Goal: Transaction & Acquisition: Purchase product/service

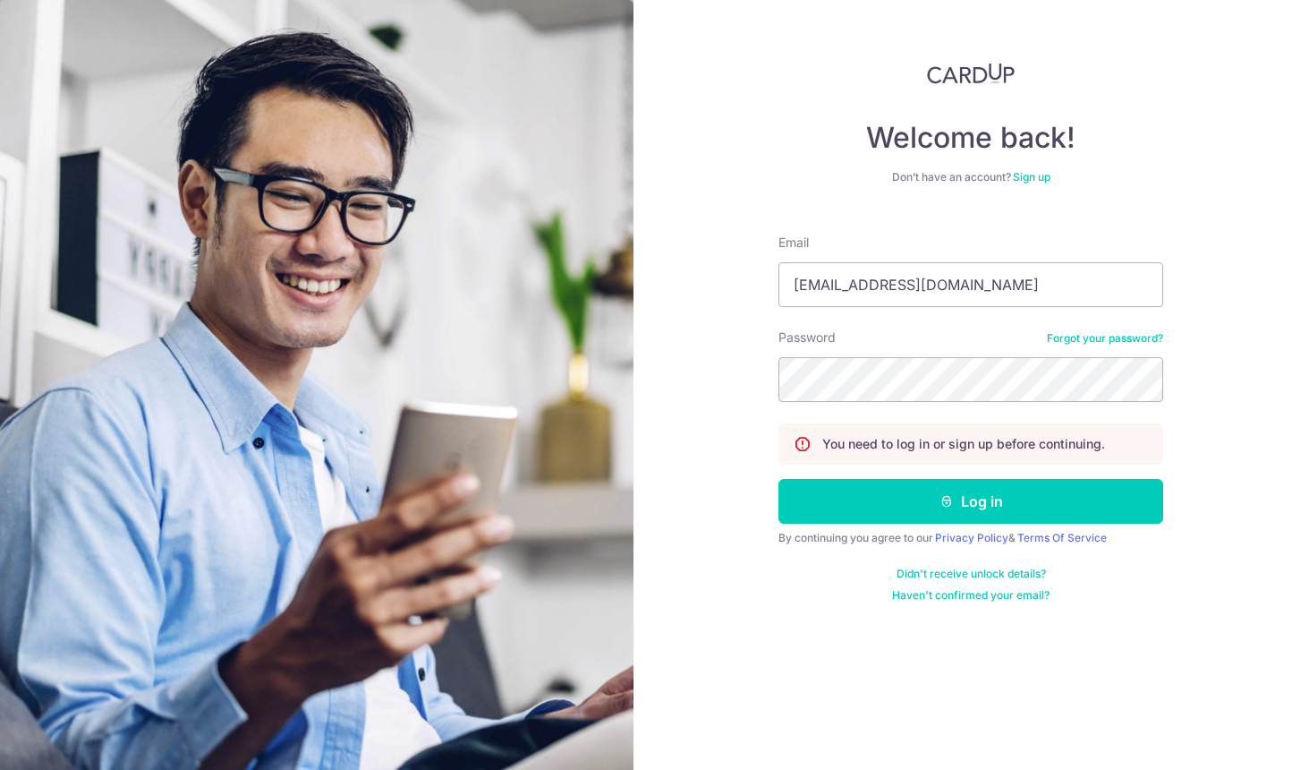
type input "[EMAIL_ADDRESS][DOMAIN_NAME]"
click at [779, 479] on button "Log in" at bounding box center [971, 501] width 385 height 45
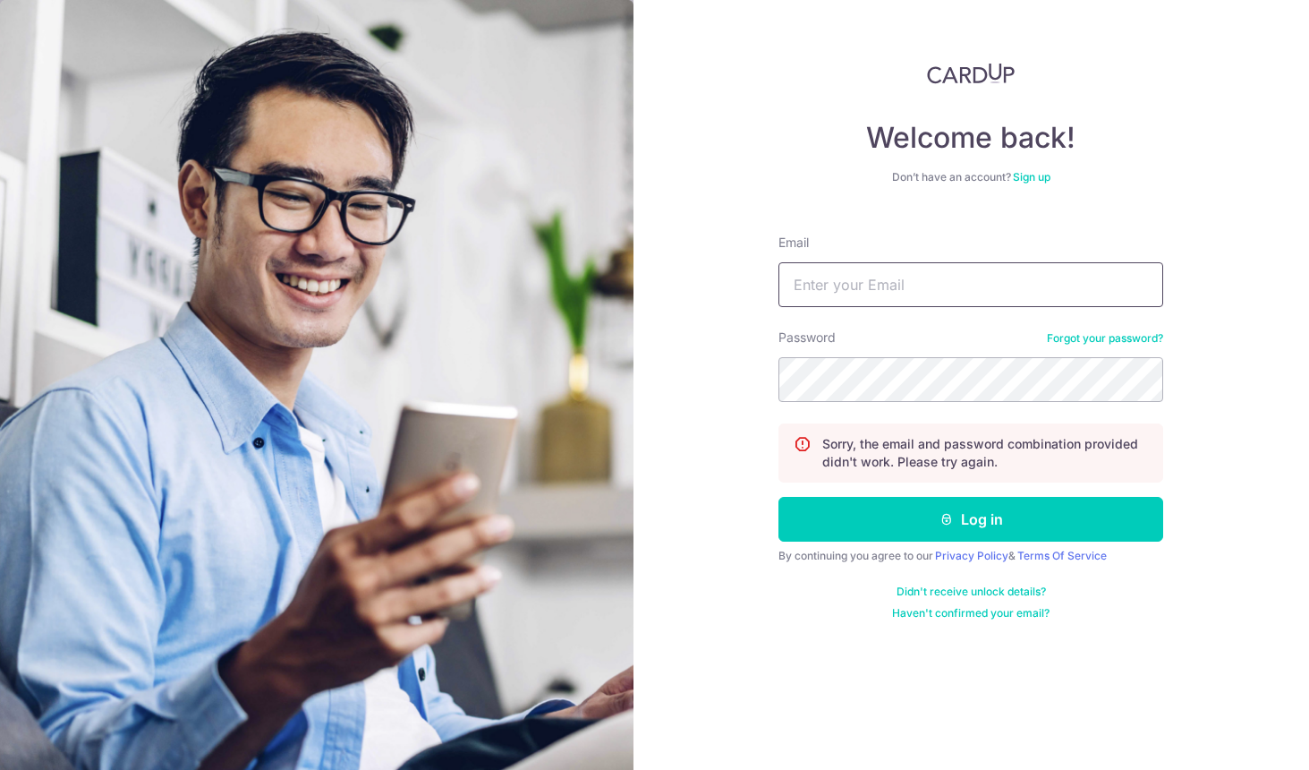
click at [861, 286] on input "Email" at bounding box center [971, 284] width 385 height 45
type input "[EMAIL_ADDRESS][DOMAIN_NAME]"
click at [779, 497] on button "Log in" at bounding box center [971, 519] width 385 height 45
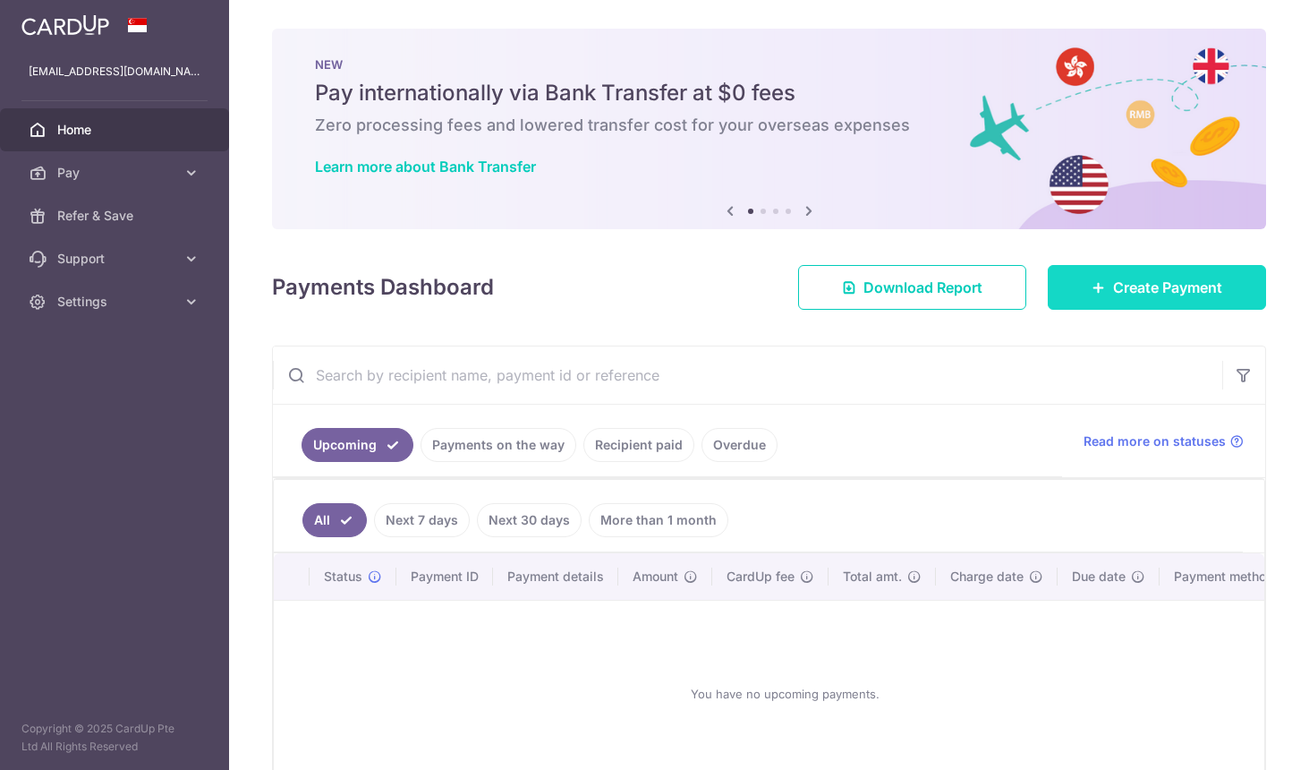
click at [1139, 272] on link "Create Payment" at bounding box center [1157, 287] width 218 height 45
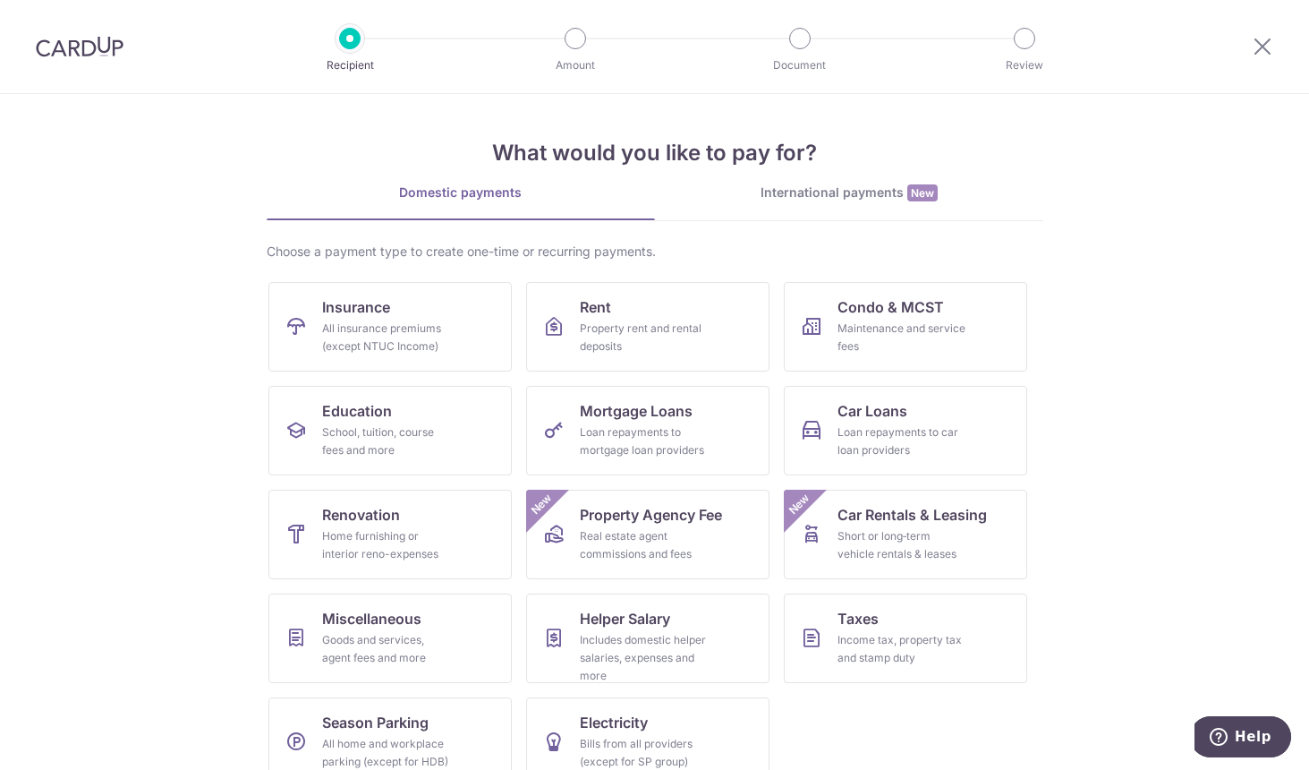
scroll to position [31, 0]
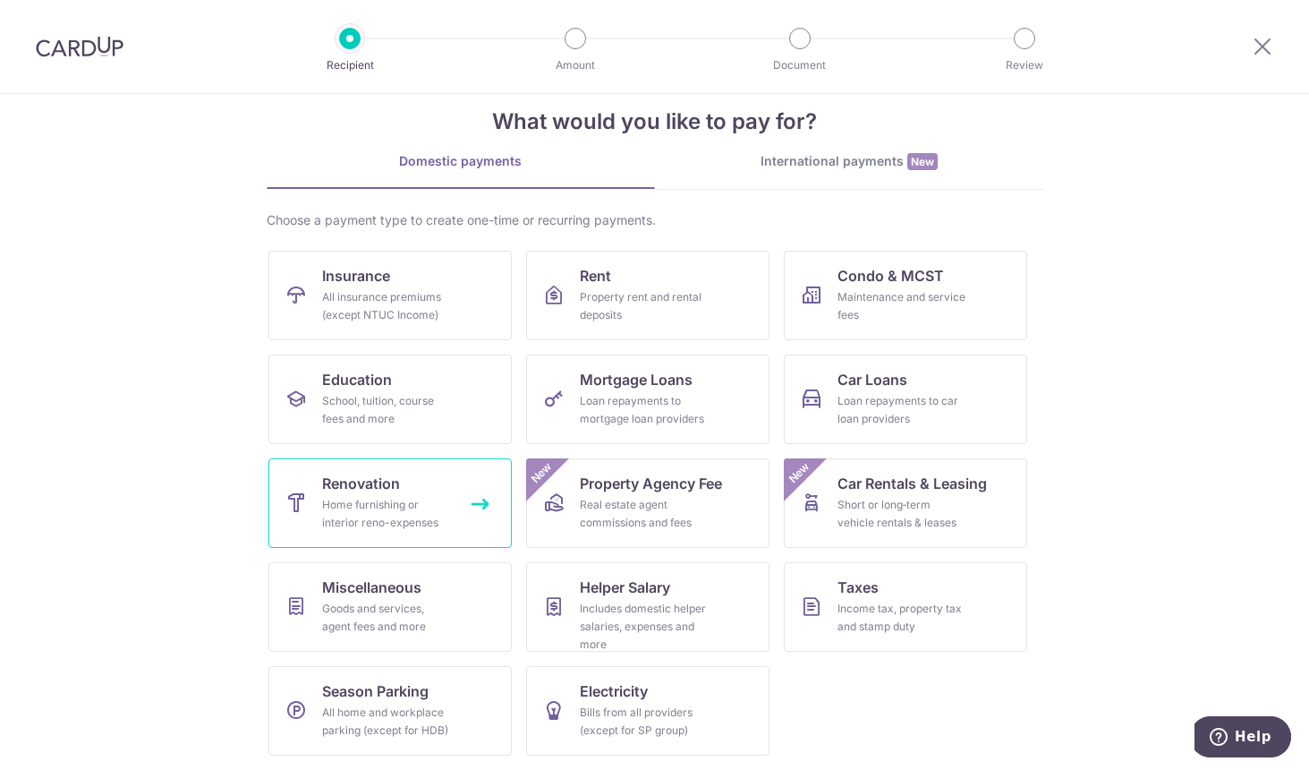
click at [301, 467] on link "Renovation Home furnishing or interior reno-expenses" at bounding box center [389, 502] width 243 height 89
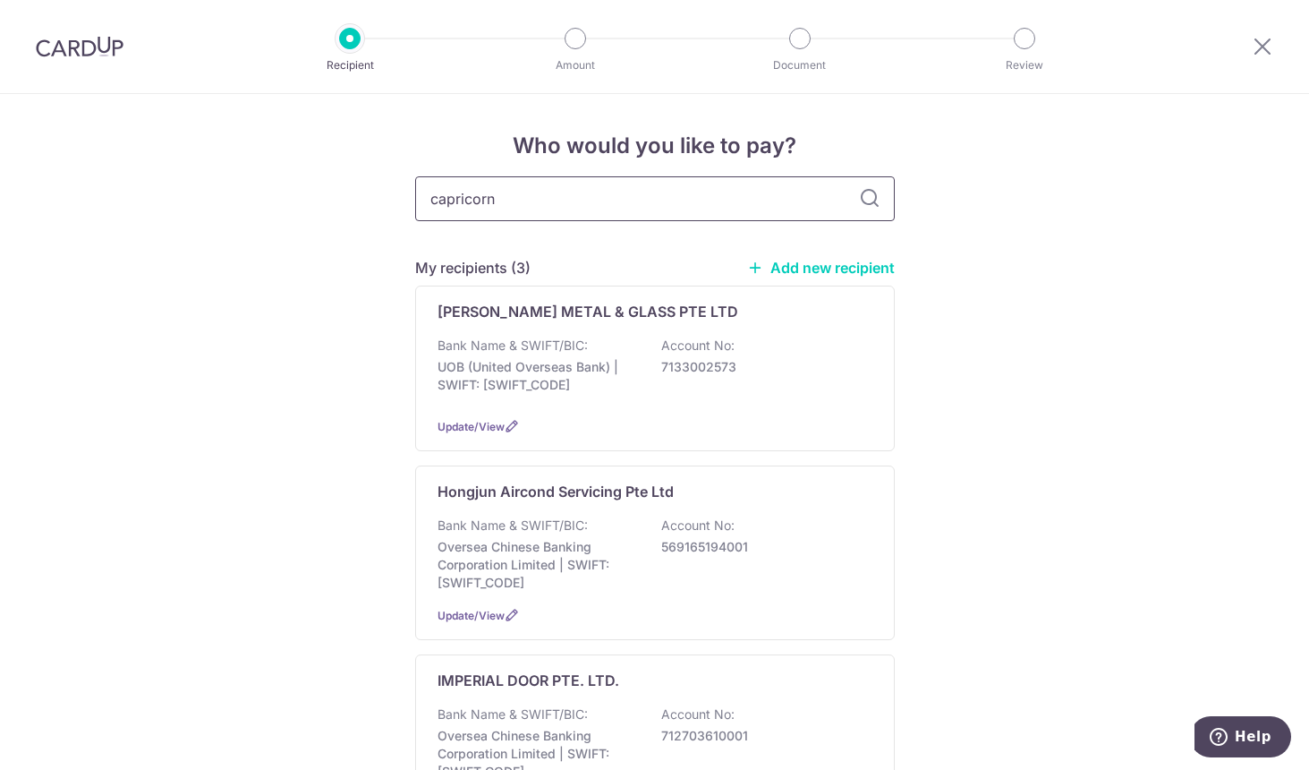
type input "capricorn"
click at [845, 260] on link "Add new recipient" at bounding box center [821, 268] width 148 height 18
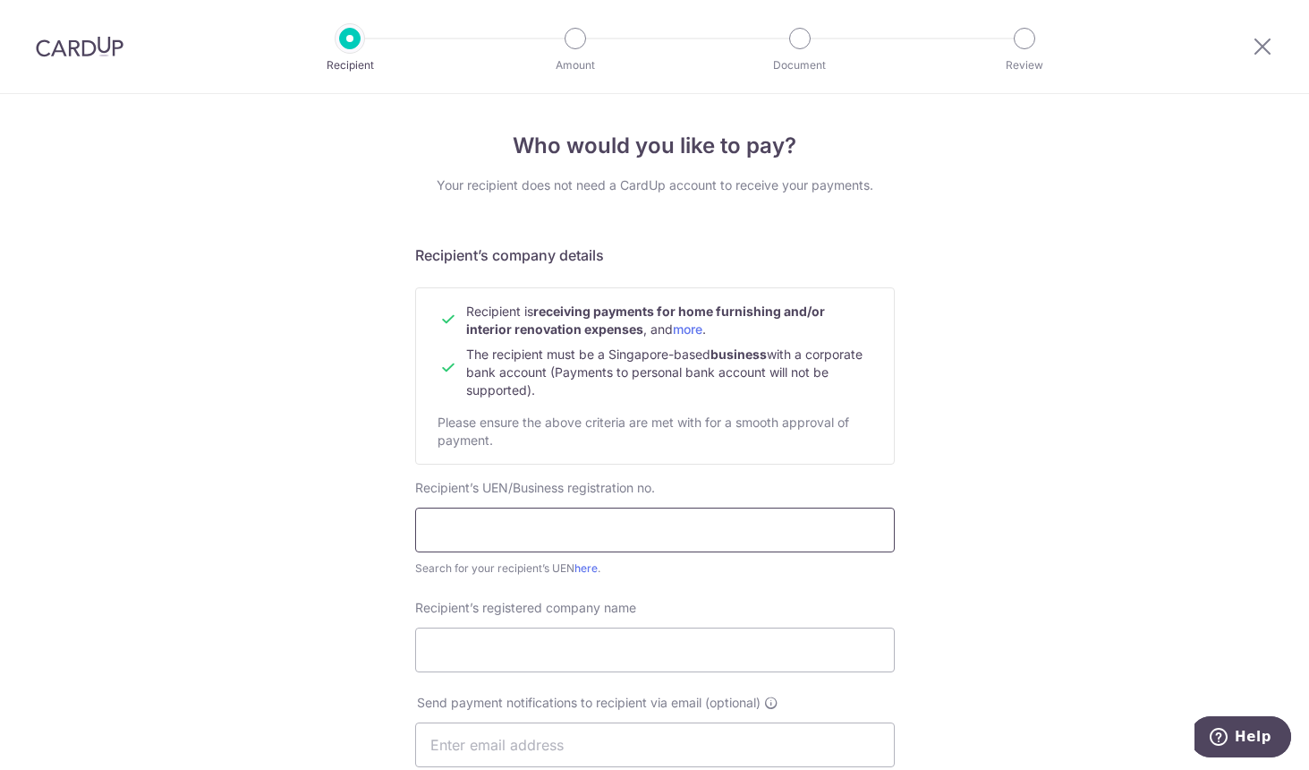
click at [563, 531] on input "text" at bounding box center [655, 529] width 480 height 45
type input "Capricorn Services"
drag, startPoint x: 630, startPoint y: 523, endPoint x: 151, endPoint y: 540, distance: 479.1
click at [151, 540] on div "Who would you like to pay? Your recipient does not need a CardUp account to rec…" at bounding box center [654, 767] width 1309 height 1346
click at [452, 637] on input "Recipient’s registered company name" at bounding box center [655, 649] width 480 height 45
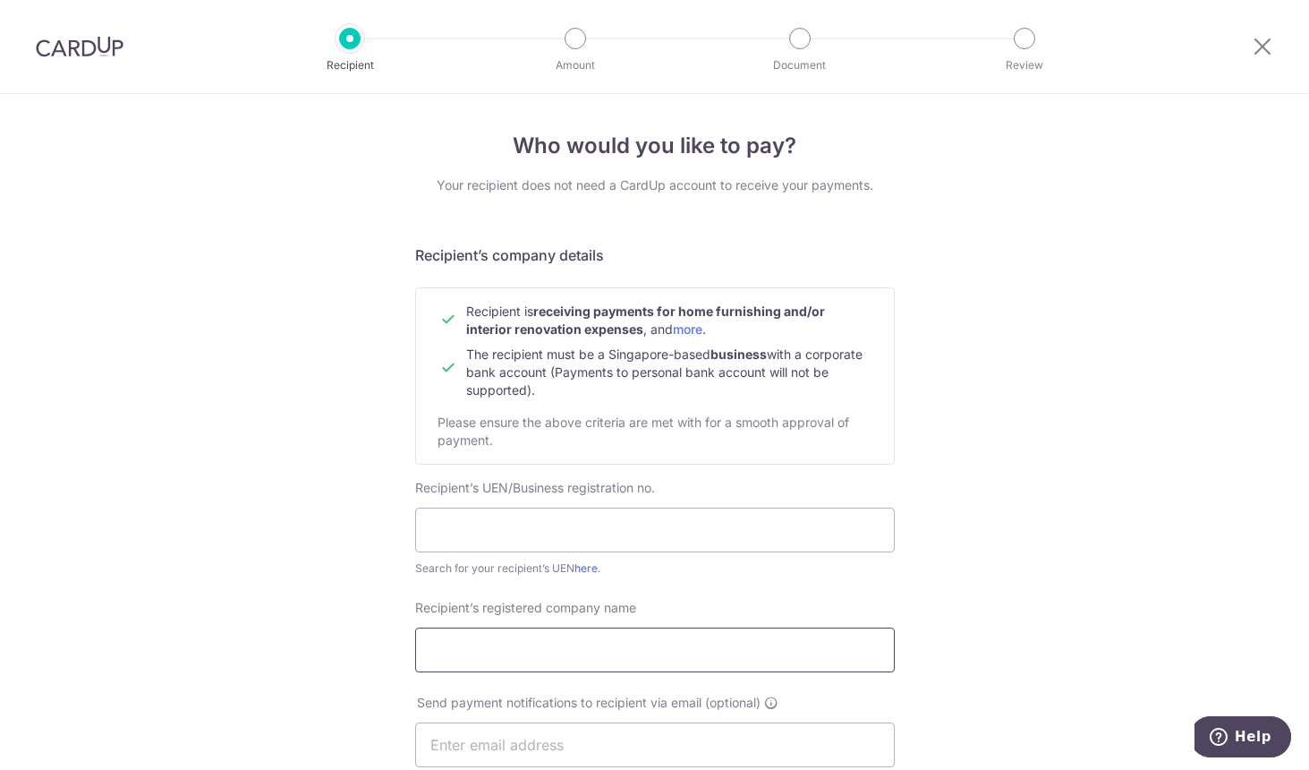
paste input "Capricorn Services"
type input "Capricorn Services"
click at [452, 637] on input "Capricorn Services" at bounding box center [655, 649] width 480 height 45
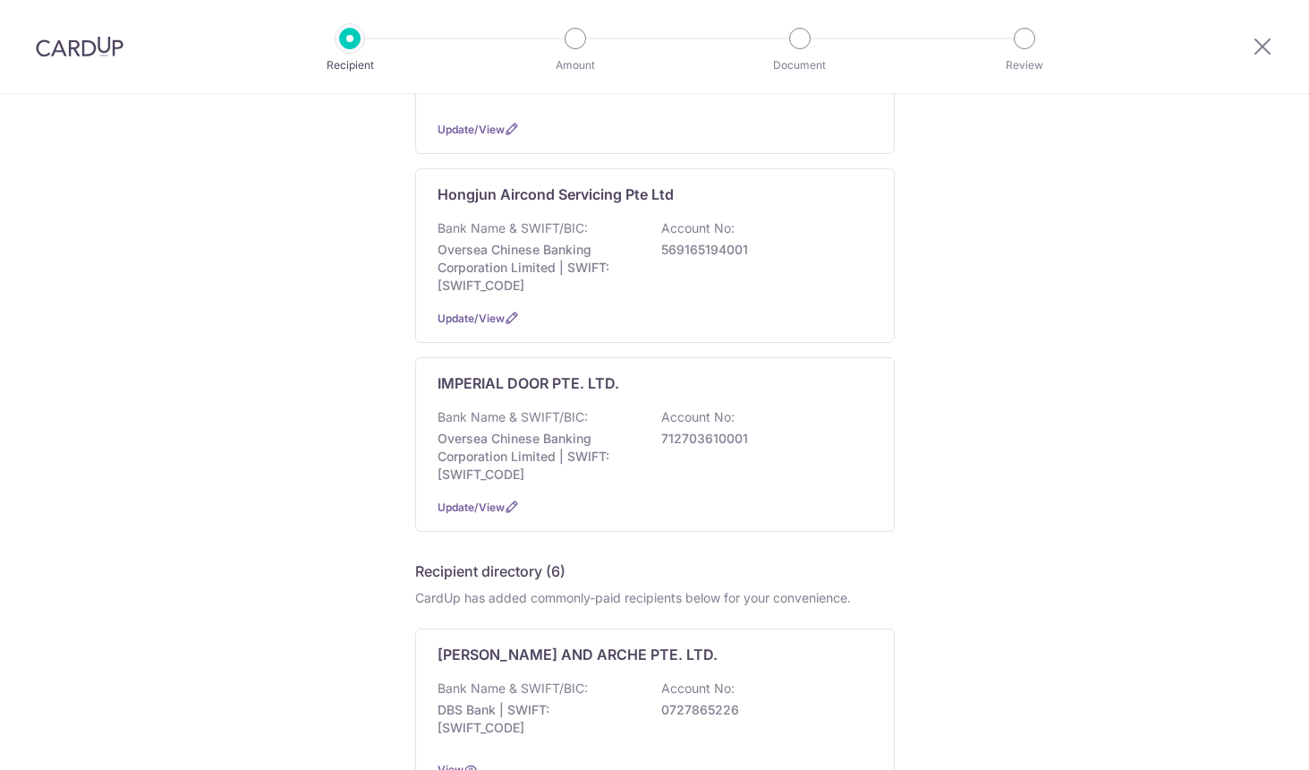
scroll to position [358, 0]
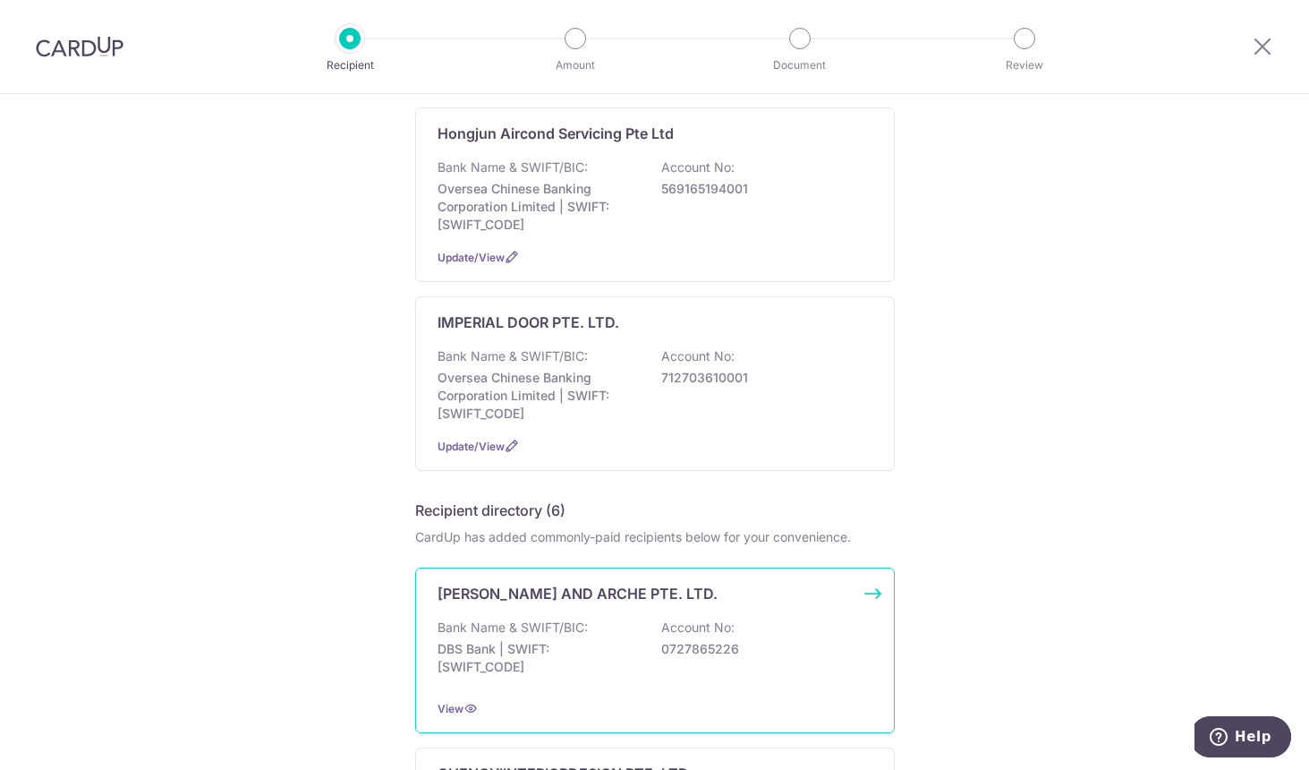
click at [702, 620] on p "Account No:" at bounding box center [697, 627] width 73 height 18
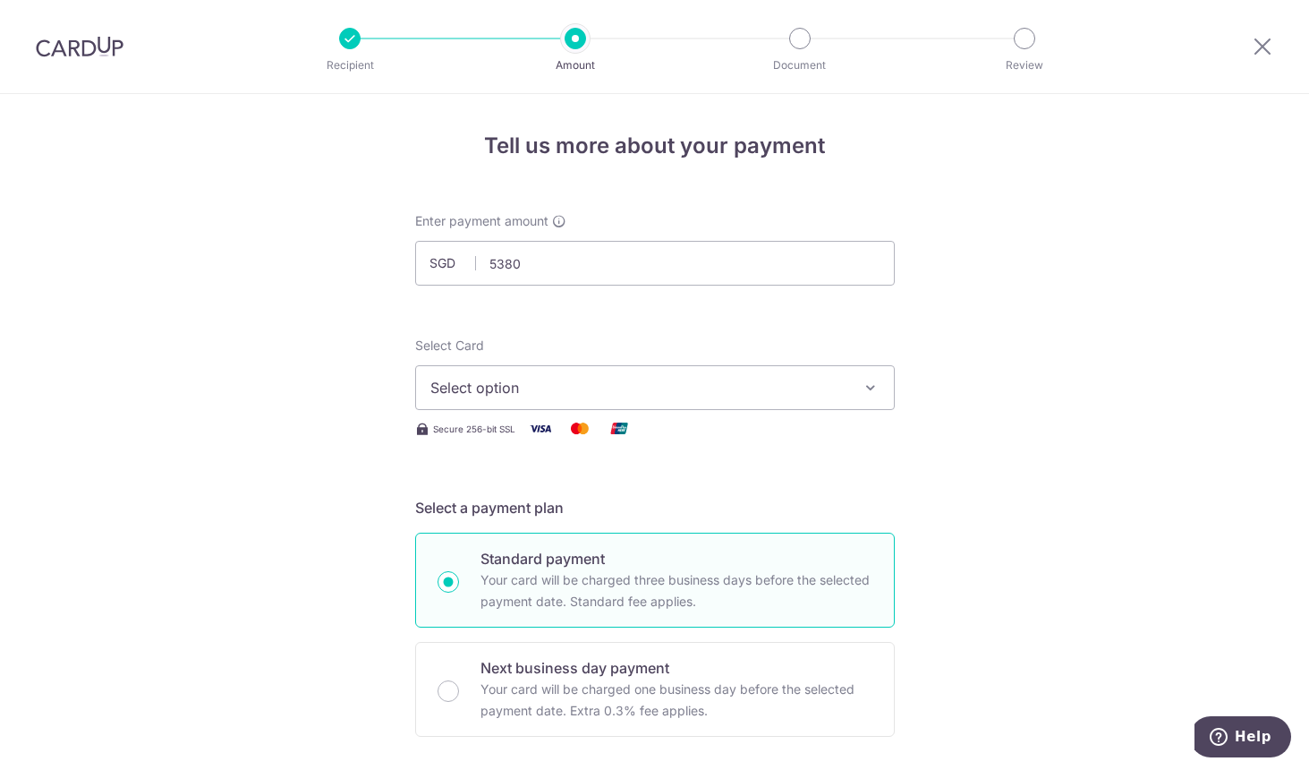
type input "5,380.00"
click at [548, 391] on span "Select option" at bounding box center [638, 387] width 417 height 21
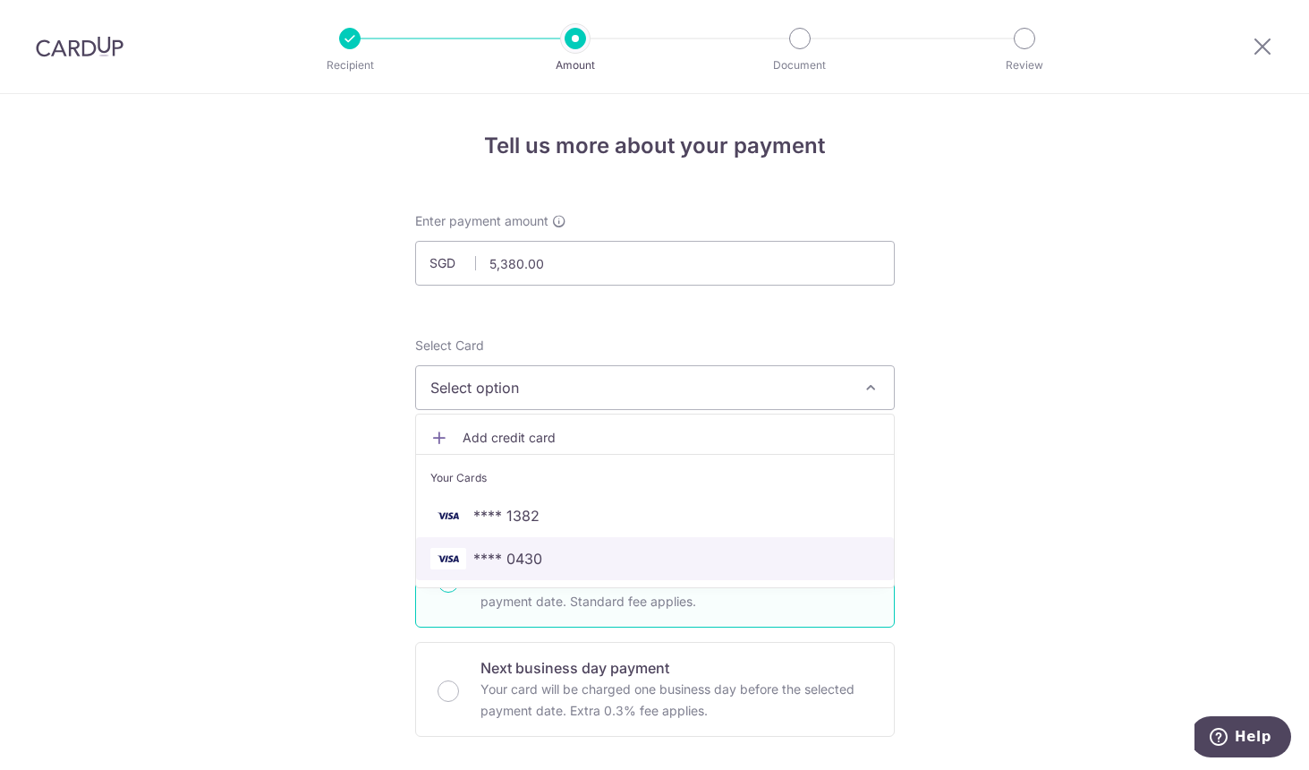
click at [580, 563] on span "**** 0430" at bounding box center [654, 558] width 449 height 21
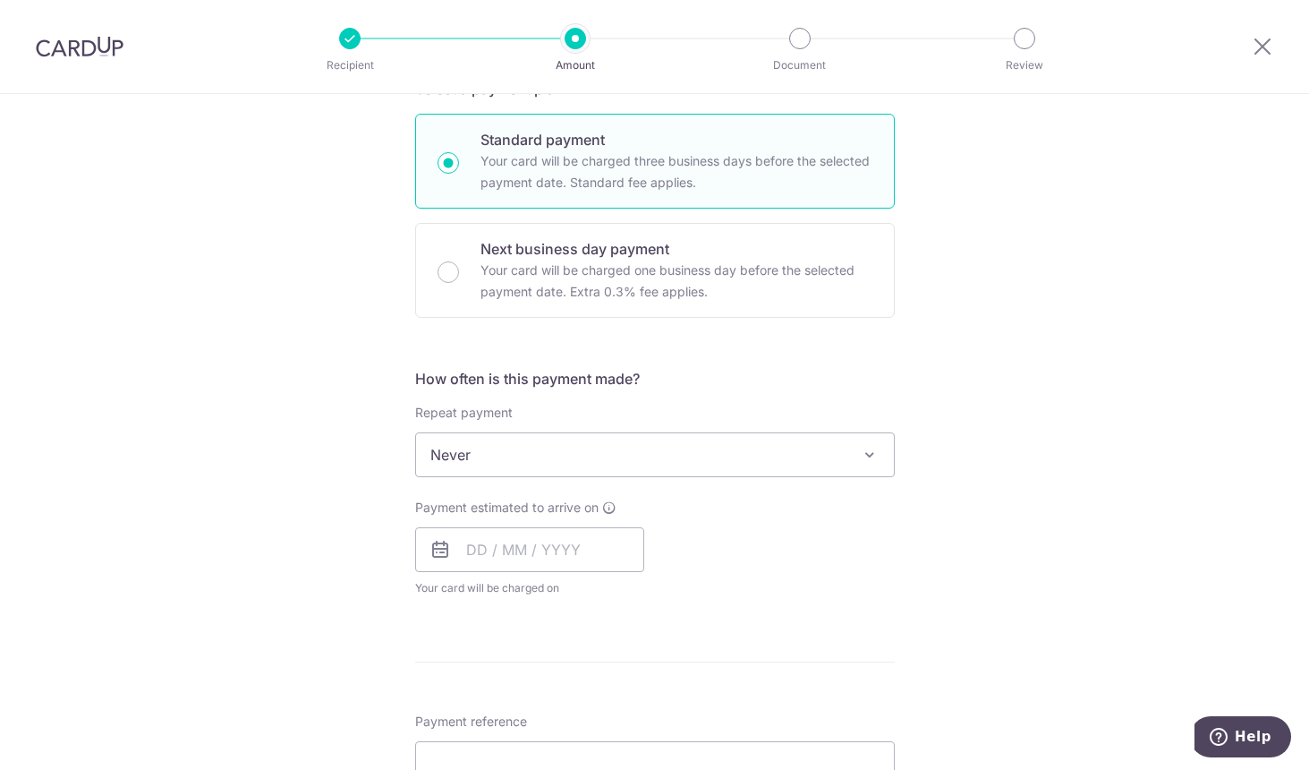
scroll to position [447, 0]
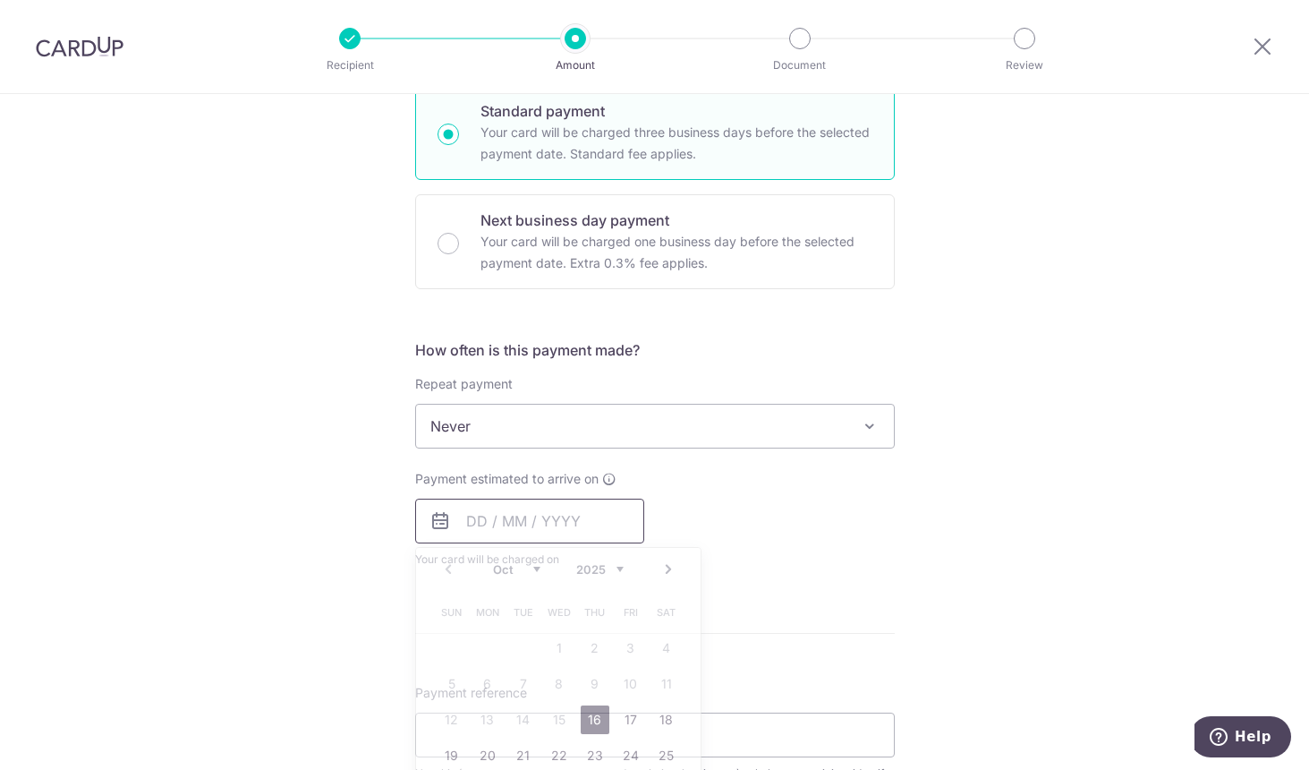
click at [521, 524] on input "text" at bounding box center [529, 520] width 229 height 45
click at [600, 720] on link "16" at bounding box center [595, 719] width 29 height 29
type input "16/10/2025"
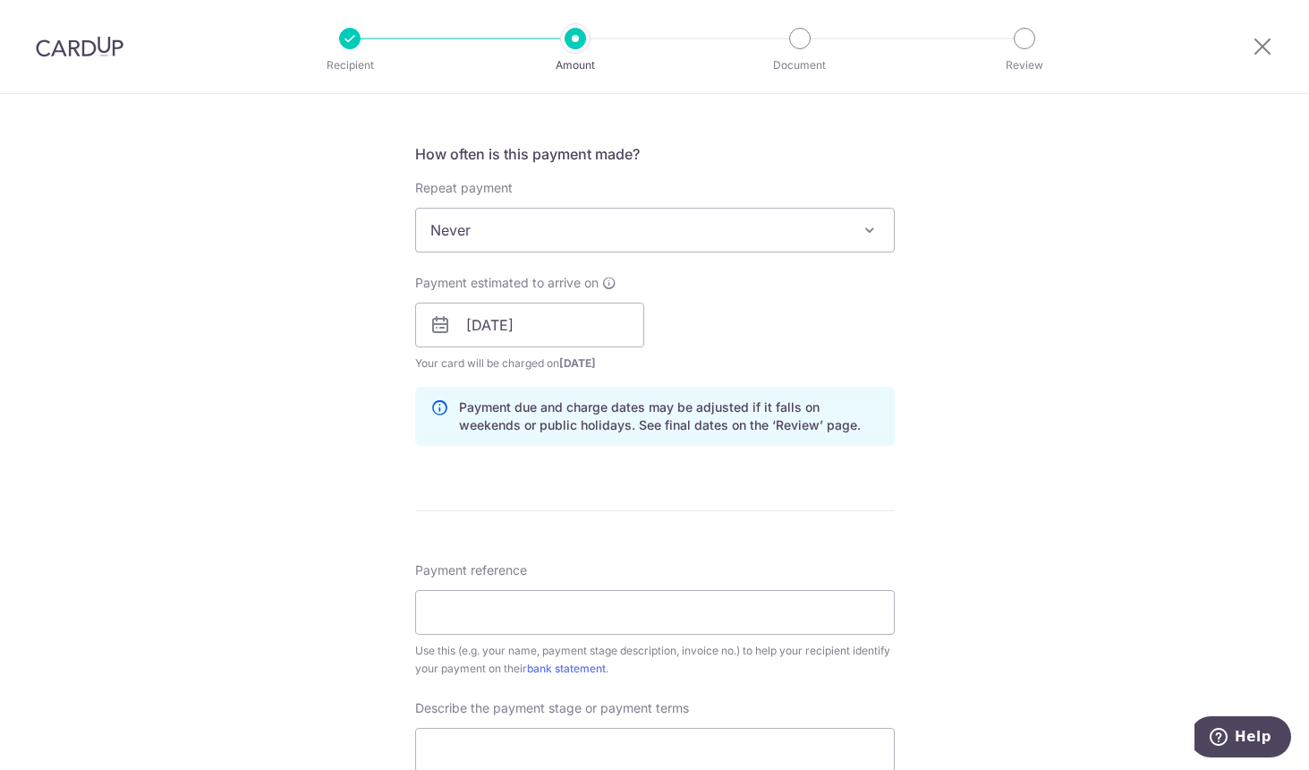
scroll to position [716, 0]
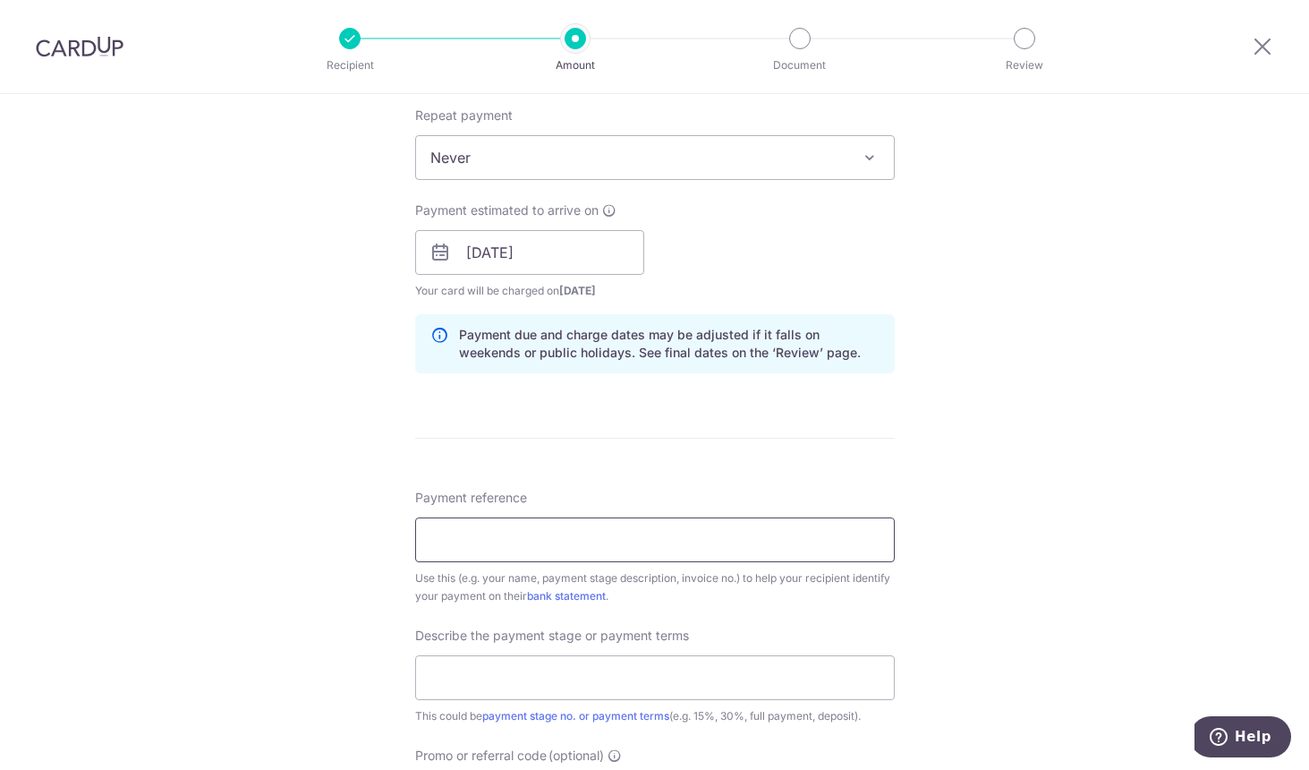
click at [790, 546] on input "Payment reference" at bounding box center [655, 539] width 480 height 45
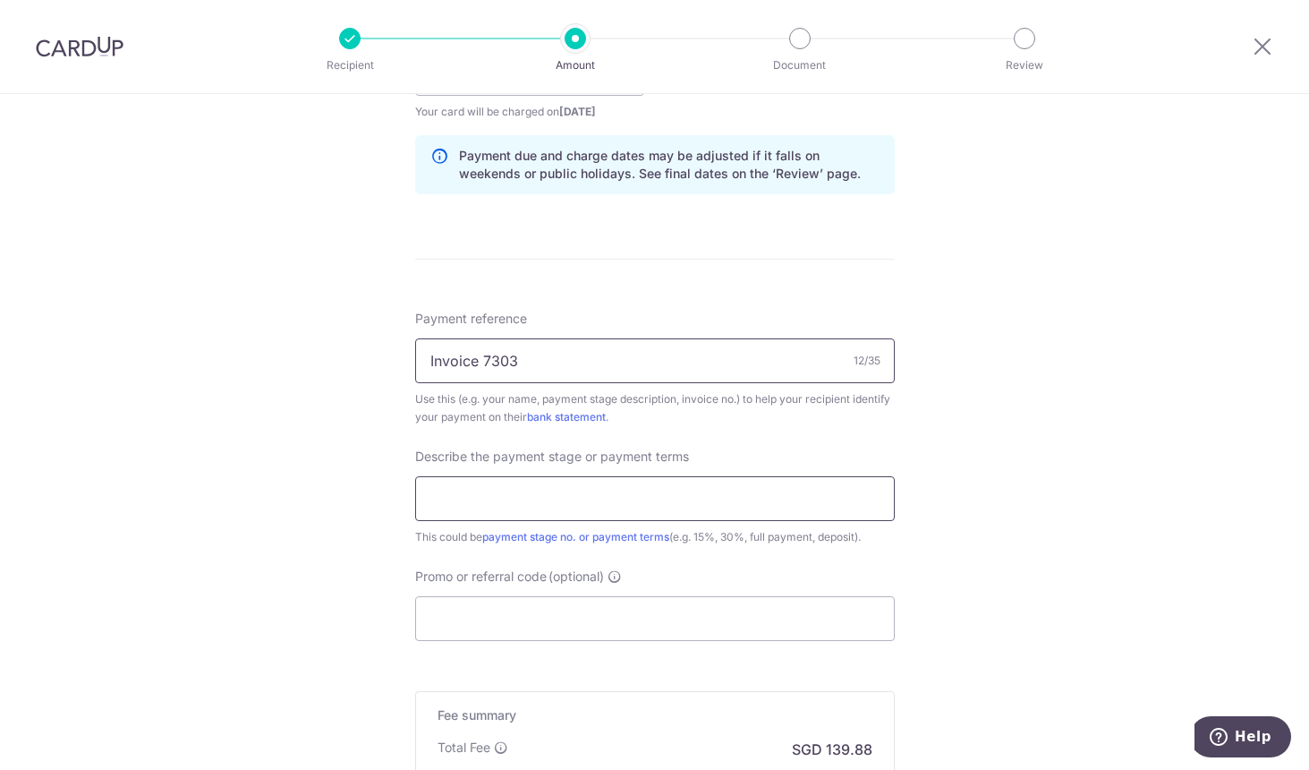
type input "Invoice 7303"
click at [694, 502] on input "text" at bounding box center [655, 498] width 480 height 45
type input "Total Balance"
click at [626, 625] on input "Promo or referral code (optional)" at bounding box center [655, 618] width 480 height 45
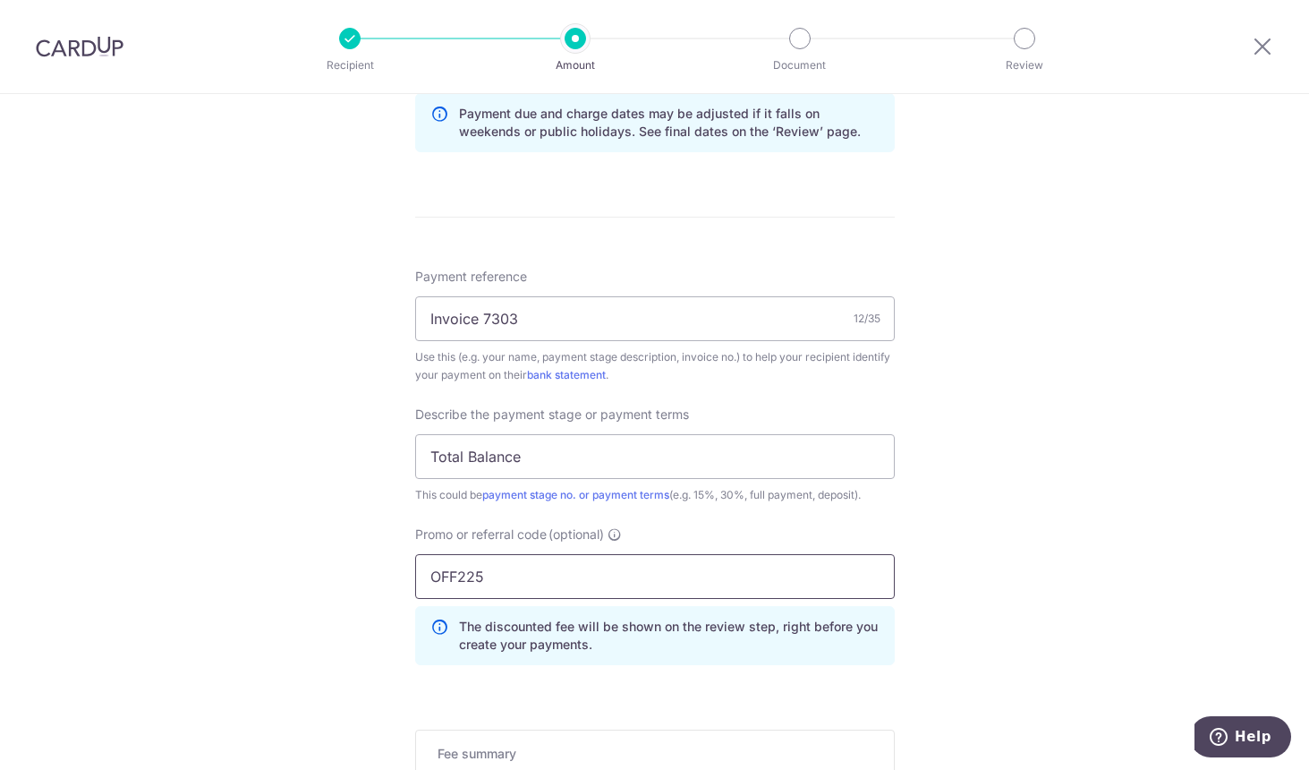
scroll to position [1074, 0]
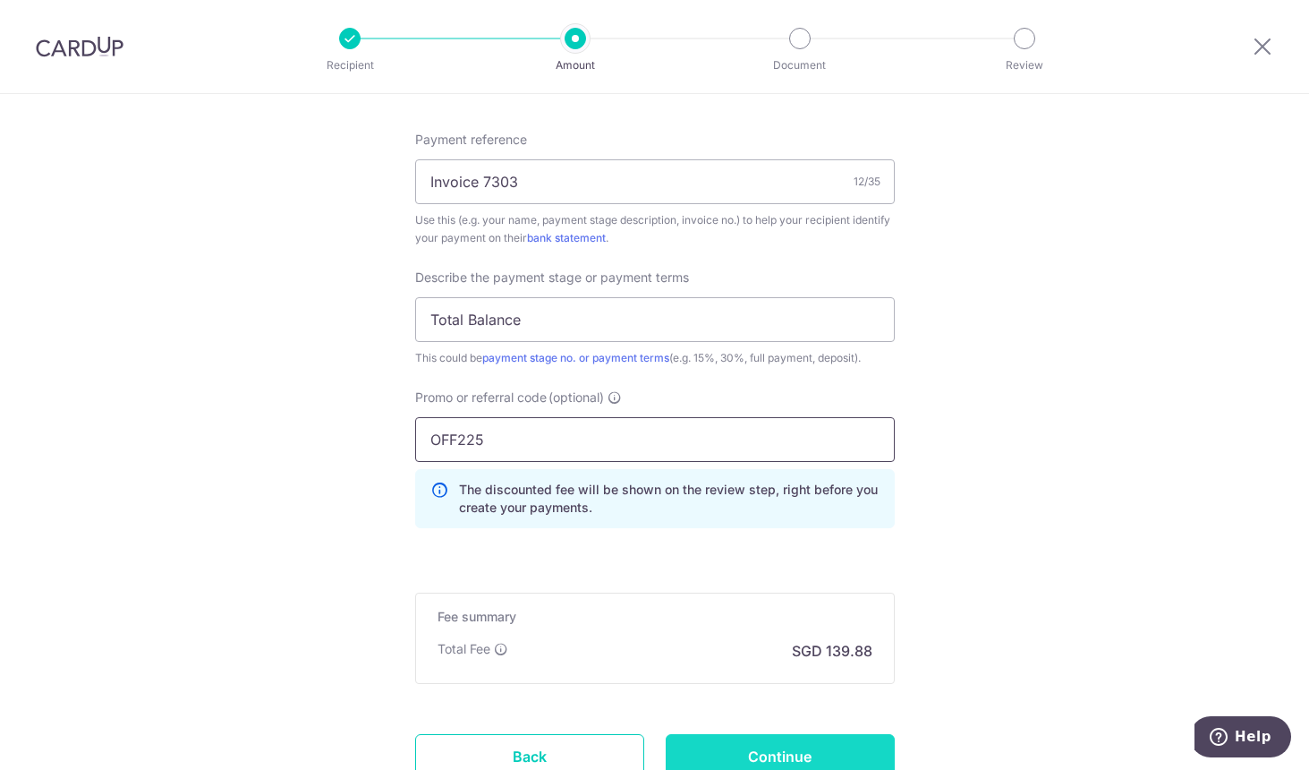
type input "OFF225"
click at [797, 747] on input "Continue" at bounding box center [780, 756] width 229 height 45
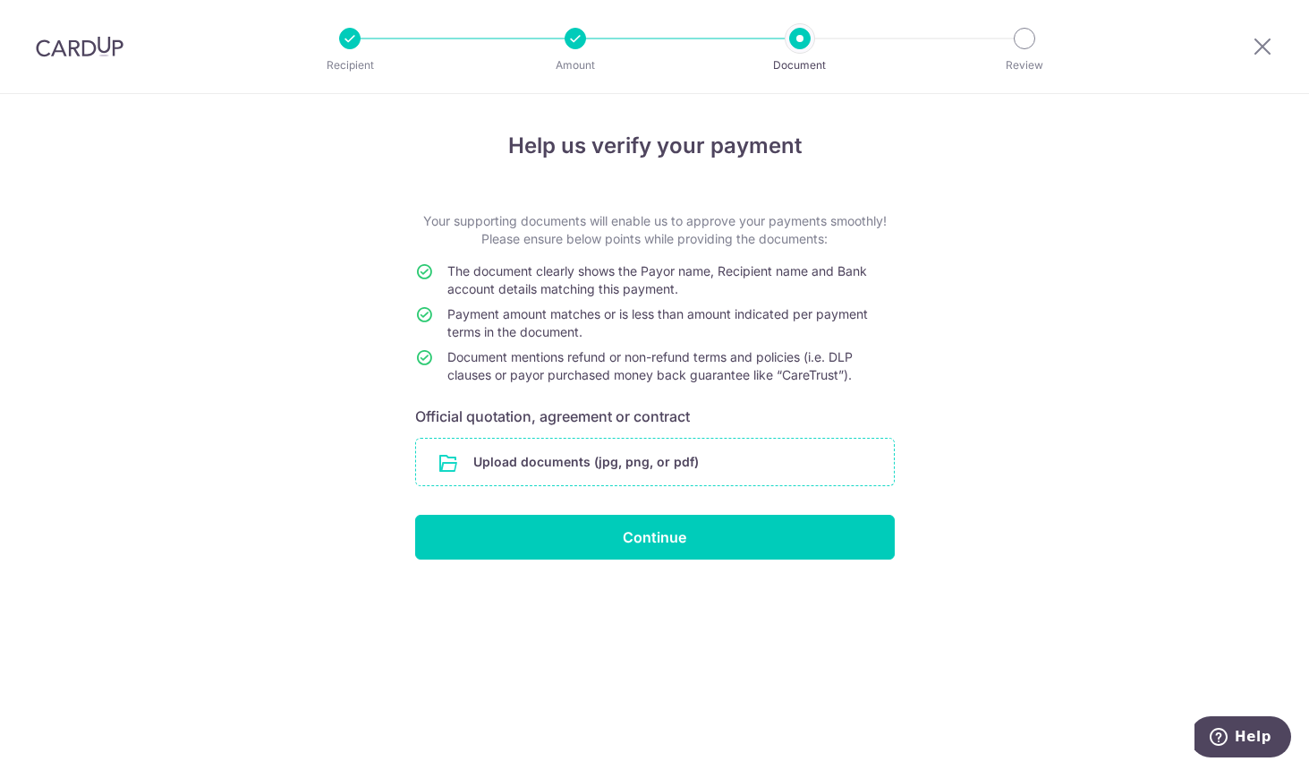
click at [669, 444] on input "file" at bounding box center [655, 462] width 478 height 47
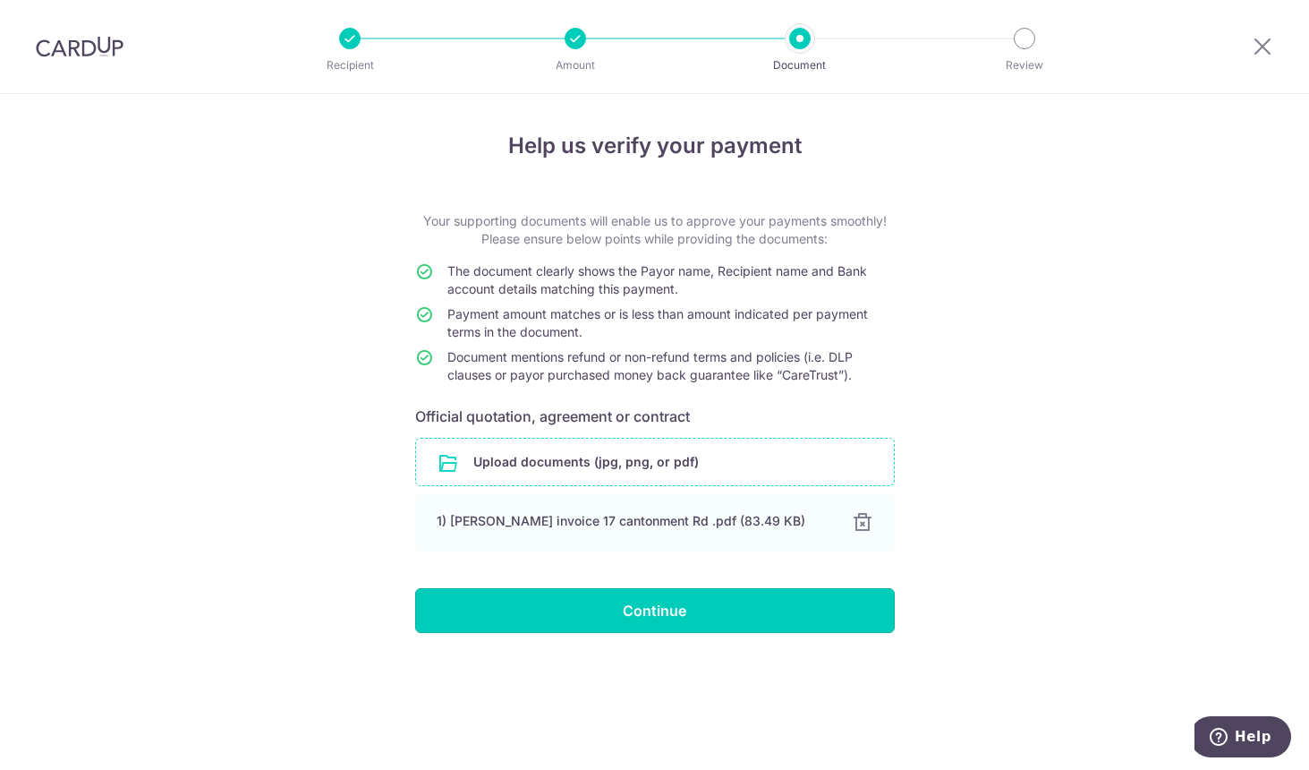
click at [806, 607] on input "Continue" at bounding box center [655, 610] width 480 height 45
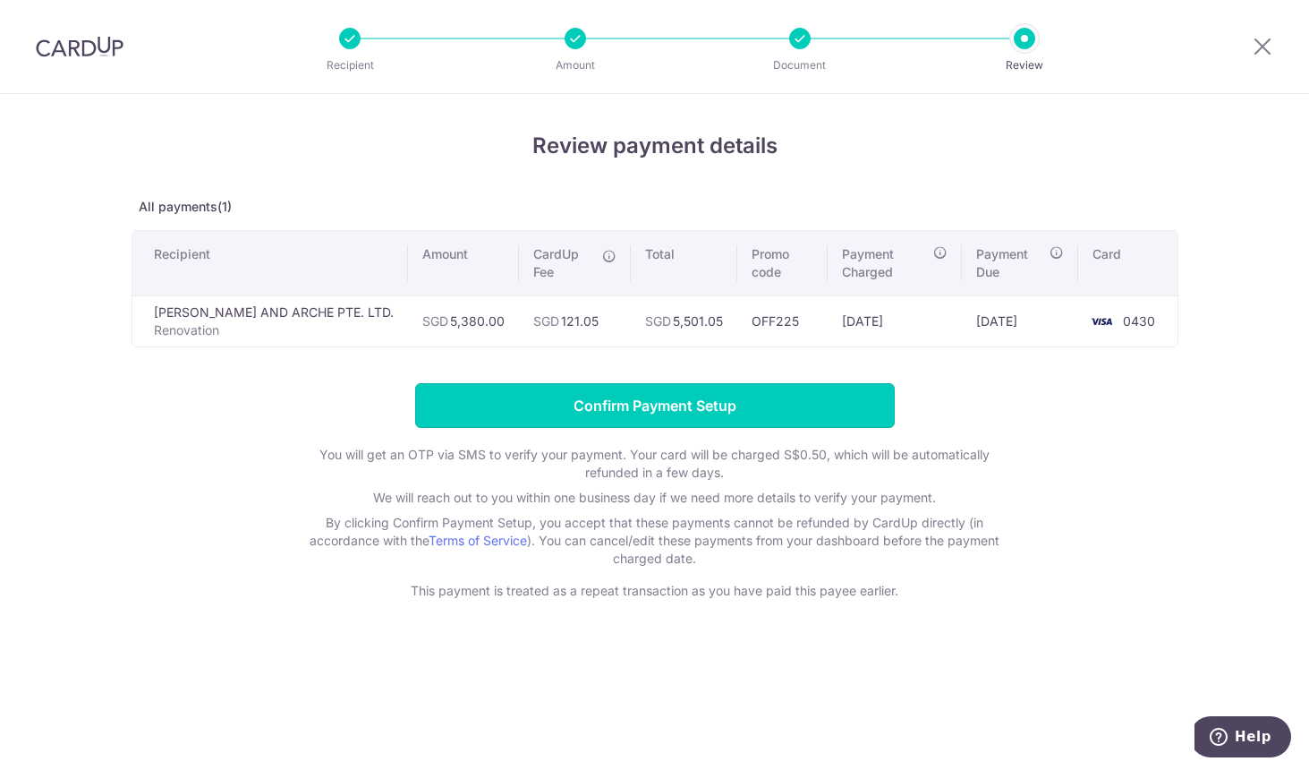
click at [745, 383] on input "Confirm Payment Setup" at bounding box center [655, 405] width 480 height 45
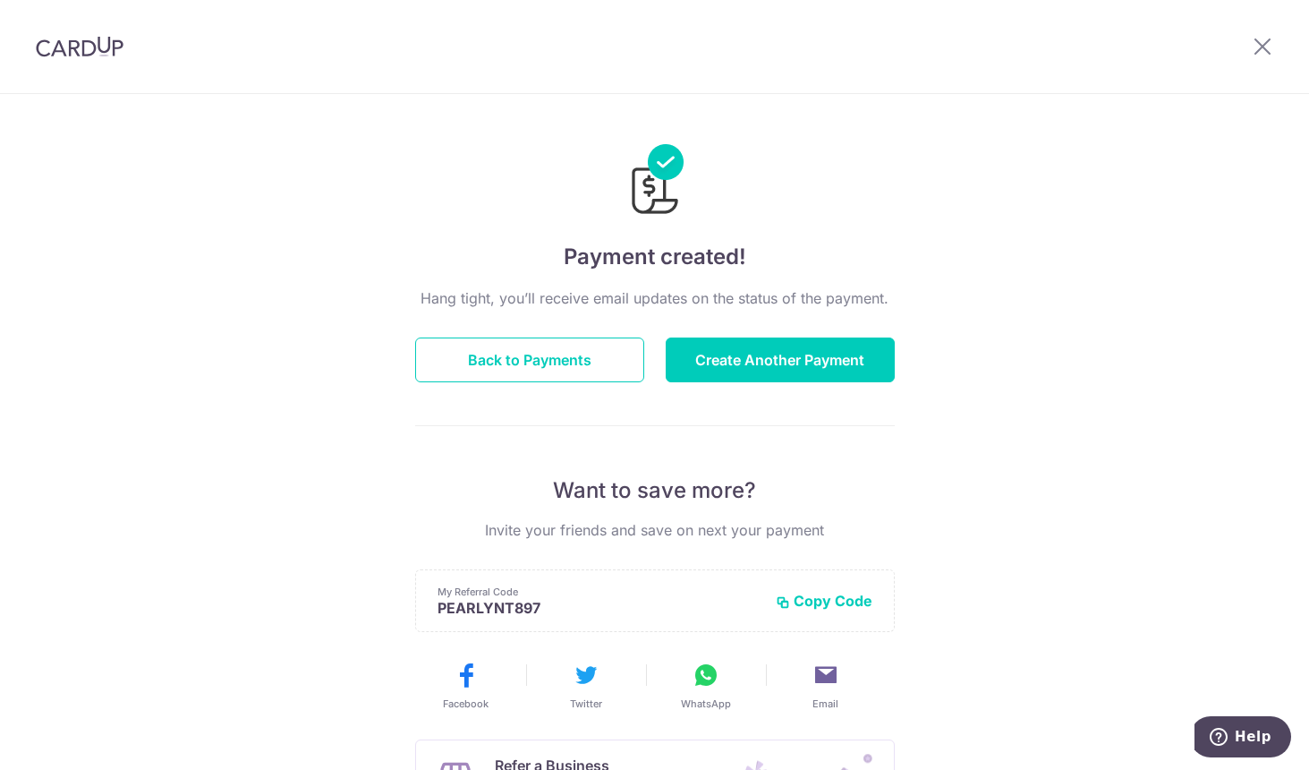
click at [419, 315] on div "Hang tight, you’ll receive email updates on the status of the payment. Back to …" at bounding box center [655, 626] width 480 height 678
click at [499, 371] on button "Back to Payments" at bounding box center [529, 359] width 229 height 45
